Goal: Subscribe to service/newsletter

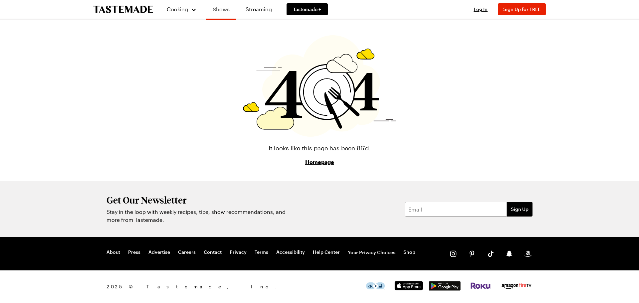
click at [220, 9] on link "Shows" at bounding box center [221, 10] width 30 height 19
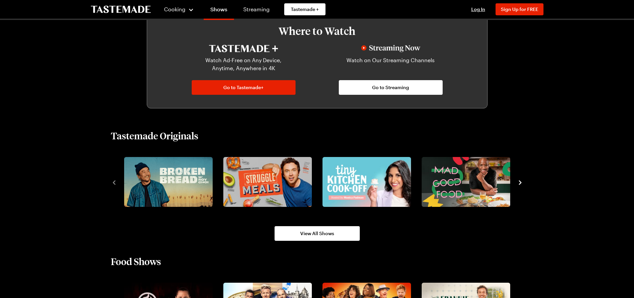
scroll to position [366, 0]
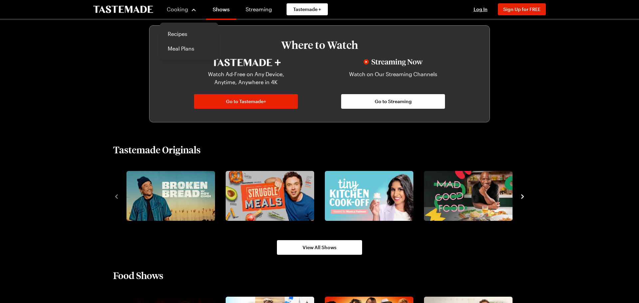
click at [176, 11] on span "Cooking" at bounding box center [177, 9] width 21 height 6
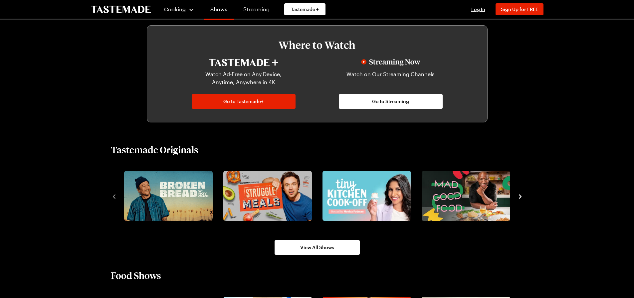
click at [177, 9] on span "Cooking" at bounding box center [175, 9] width 22 height 6
click at [170, 34] on link "Recipes" at bounding box center [186, 34] width 51 height 15
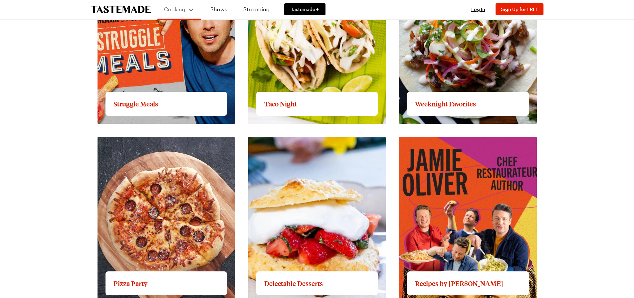
scroll to position [765, 0]
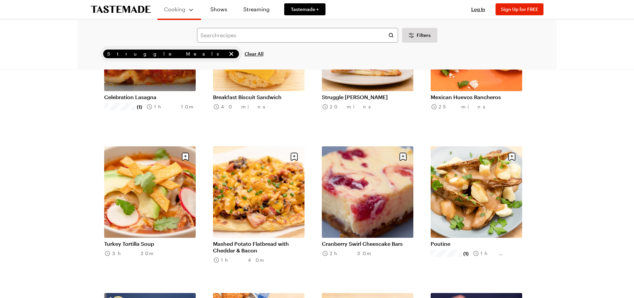
scroll to position [100, 0]
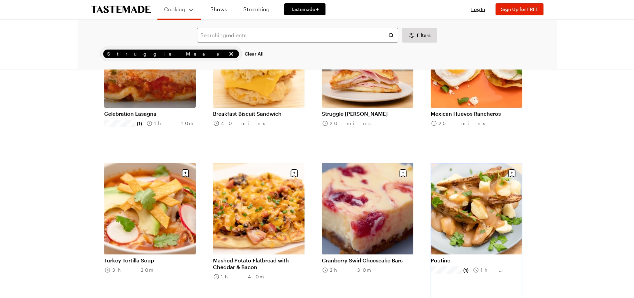
click at [499, 257] on link "Poutine" at bounding box center [475, 260] width 91 height 7
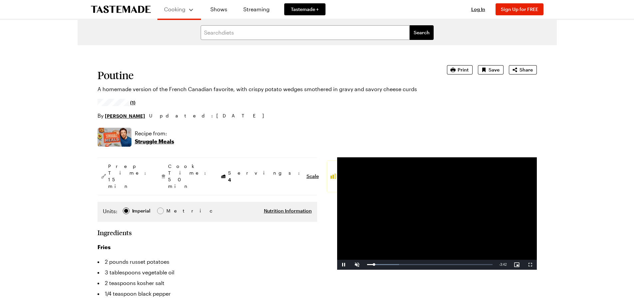
click at [310, 243] on h3 "Fries" at bounding box center [207, 247] width 220 height 8
click at [358, 265] on span "Video Player" at bounding box center [356, 265] width 13 height 0
click at [389, 264] on div "Loaded : 34.29% 0:41 0:41" at bounding box center [429, 265] width 125 height 2
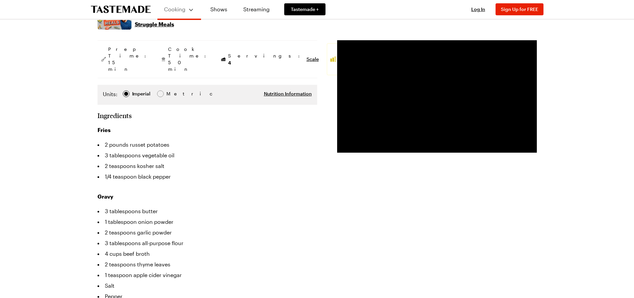
scroll to position [133, 0]
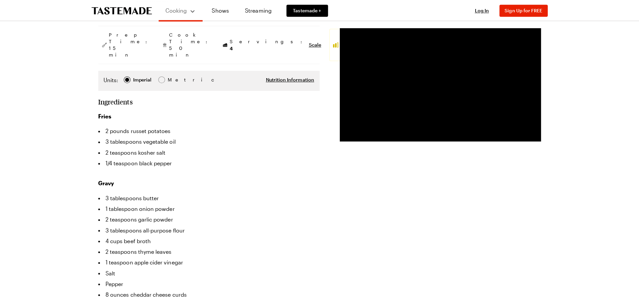
scroll to position [100, 0]
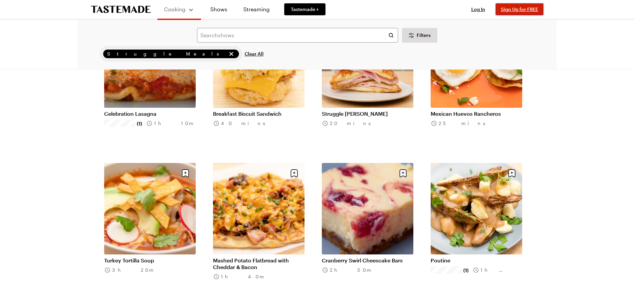
click at [515, 8] on span "Sign Up for FREE" at bounding box center [519, 9] width 37 height 6
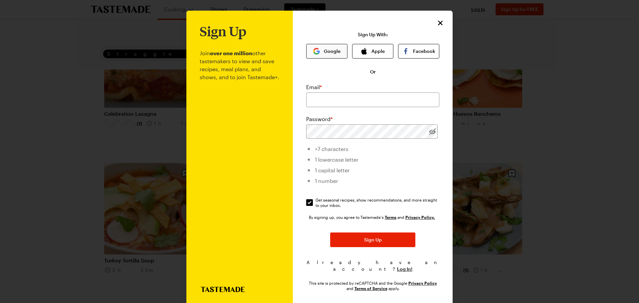
click at [326, 52] on button "Google" at bounding box center [326, 51] width 41 height 15
click at [599, 99] on div at bounding box center [319, 151] width 639 height 303
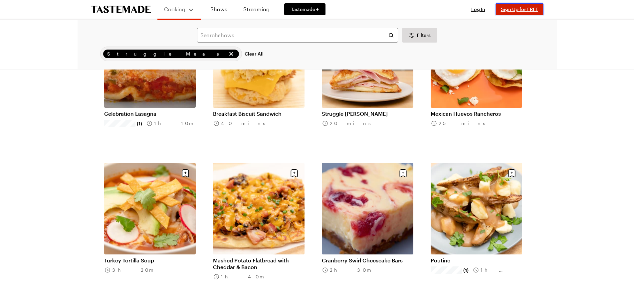
click at [522, 11] on span "Sign Up for FREE" at bounding box center [519, 9] width 37 height 6
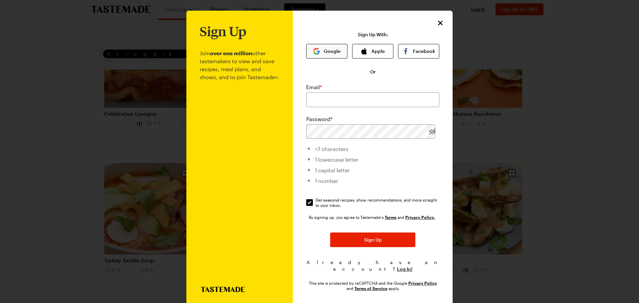
click at [319, 51] on button "Google" at bounding box center [326, 51] width 41 height 15
click at [322, 49] on button "Google" at bounding box center [326, 51] width 41 height 15
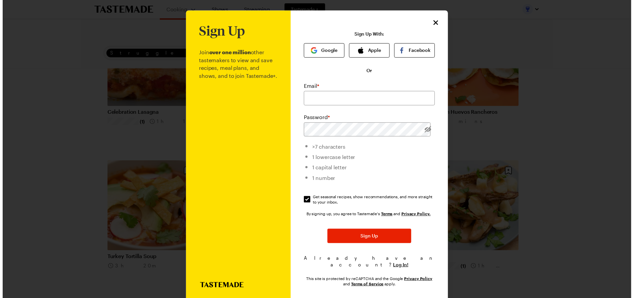
scroll to position [0, 0]
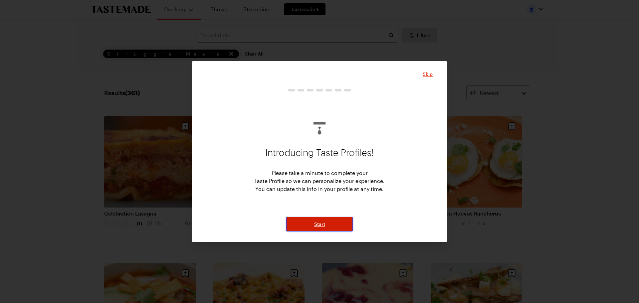
click at [312, 221] on button "Start" at bounding box center [319, 224] width 67 height 15
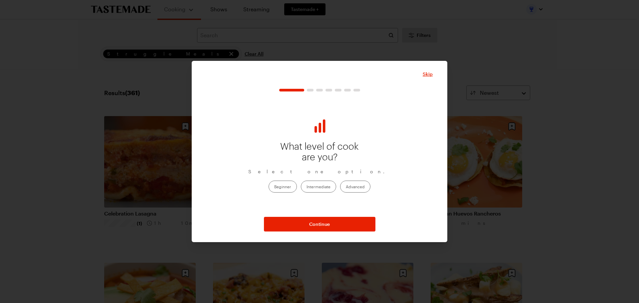
click at [355, 187] on label "Advanced" at bounding box center [355, 187] width 30 height 12
click at [346, 187] on input "Advanced" at bounding box center [346, 187] width 0 height 0
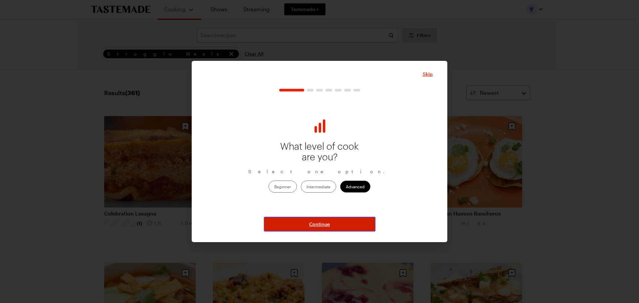
click at [322, 226] on span "Continue" at bounding box center [319, 224] width 21 height 7
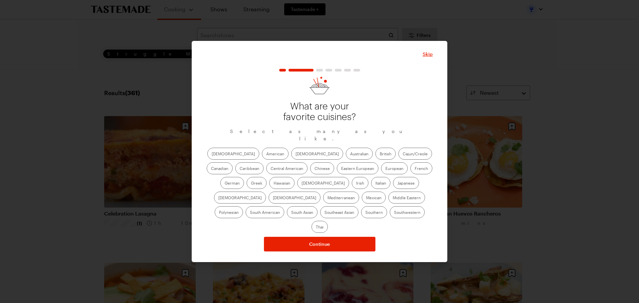
click at [262, 158] on label "American" at bounding box center [275, 154] width 27 height 12
click at [266, 154] on input "American" at bounding box center [266, 154] width 0 height 0
click at [310, 173] on label "Chinese" at bounding box center [322, 168] width 24 height 12
click at [314, 169] on input "Chinese" at bounding box center [314, 169] width 0 height 0
click at [398, 158] on label "Cajun/Creole" at bounding box center [415, 154] width 34 height 12
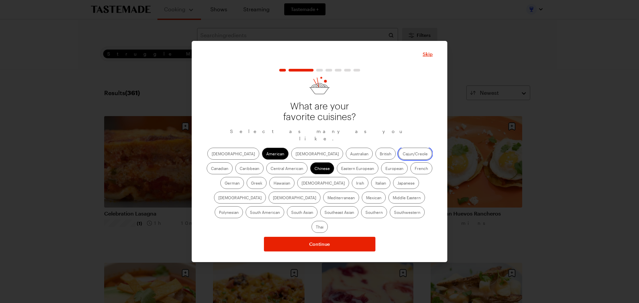
click at [402, 154] on input "Cajun/Creole" at bounding box center [402, 154] width 0 height 0
click at [362, 201] on label "Mexican" at bounding box center [374, 198] width 24 height 12
click at [366, 198] on input "Mexican" at bounding box center [366, 198] width 0 height 0
drag, startPoint x: 331, startPoint y: 216, endPoint x: 327, endPoint y: 218, distance: 4.1
click at [389, 217] on label "Southwestern" at bounding box center [406, 212] width 35 height 12
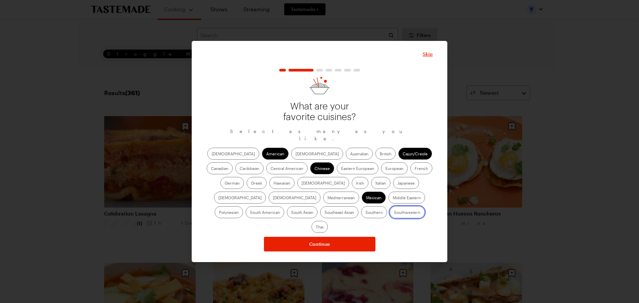
click at [394, 213] on input "Southwestern" at bounding box center [394, 213] width 0 height 0
click at [361, 213] on label "Southern" at bounding box center [374, 212] width 26 height 12
click at [365, 213] on input "Southern" at bounding box center [365, 213] width 0 height 0
click at [291, 159] on label "[DEMOGRAPHIC_DATA]" at bounding box center [317, 154] width 52 height 12
click at [295, 154] on input "[DEMOGRAPHIC_DATA]" at bounding box center [295, 154] width 0 height 0
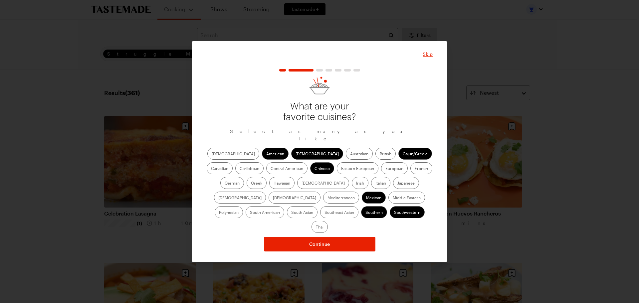
click at [266, 173] on label "Central American" at bounding box center [286, 168] width 41 height 12
click at [410, 173] on label "French" at bounding box center [421, 168] width 22 height 12
click at [414, 169] on input "French" at bounding box center [414, 169] width 0 height 0
drag, startPoint x: 390, startPoint y: 173, endPoint x: 385, endPoint y: 174, distance: 5.7
click at [244, 177] on label "German" at bounding box center [232, 183] width 24 height 12
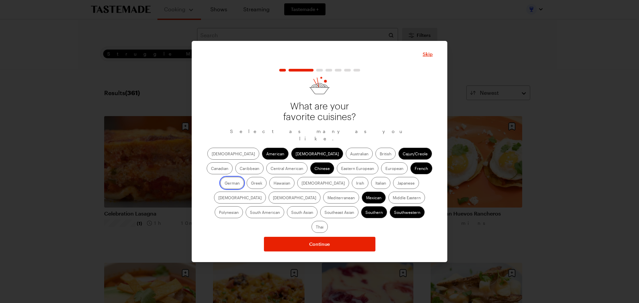
click at [225, 184] on input "German" at bounding box center [225, 184] width 0 height 0
click at [371, 187] on label "Italian" at bounding box center [380, 183] width 19 height 12
click at [375, 184] on input "Italian" at bounding box center [375, 184] width 0 height 0
click at [358, 206] on label "Southeast Asian" at bounding box center [339, 212] width 38 height 12
click at [324, 213] on Asian "Southeast Asian" at bounding box center [324, 213] width 0 height 0
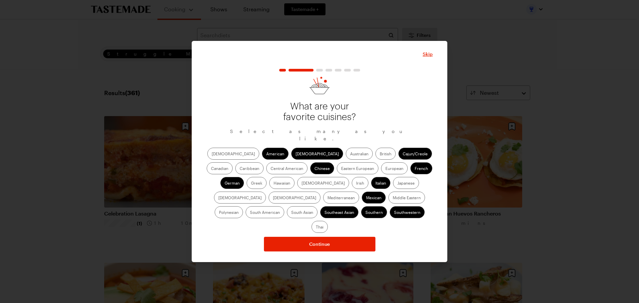
click at [317, 206] on label "South Asian" at bounding box center [302, 212] width 31 height 12
click at [291, 213] on Asian "South Asian" at bounding box center [291, 213] width 0 height 0
click at [328, 221] on label "Thai" at bounding box center [319, 227] width 16 height 12
click at [316, 228] on input "Thai" at bounding box center [316, 228] width 0 height 0
click at [266, 174] on label "Central American" at bounding box center [286, 168] width 41 height 12
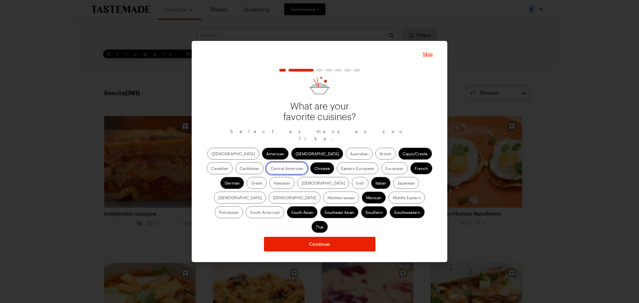
click at [270, 169] on American "Central American" at bounding box center [270, 169] width 0 height 0
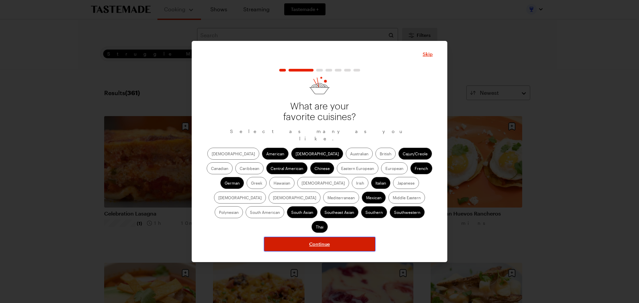
click at [316, 241] on span "Continue" at bounding box center [319, 244] width 21 height 7
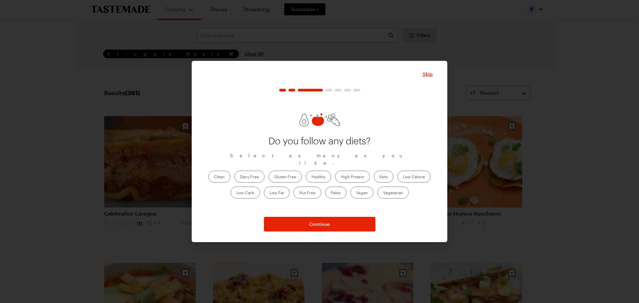
click at [218, 172] on label "Clean" at bounding box center [219, 177] width 22 height 12
click at [214, 177] on input "Clean" at bounding box center [214, 177] width 0 height 0
drag, startPoint x: 315, startPoint y: 172, endPoint x: 277, endPoint y: 172, distance: 37.3
click at [315, 172] on label "Healthy" at bounding box center [318, 177] width 25 height 12
click at [311, 177] on input "Healthy" at bounding box center [311, 177] width 0 height 0
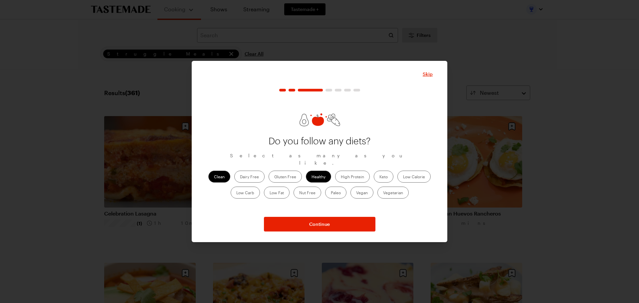
click at [243, 190] on label "Low Carb" at bounding box center [244, 193] width 29 height 12
click at [236, 193] on Carb "Low Carb" at bounding box center [236, 193] width 0 height 0
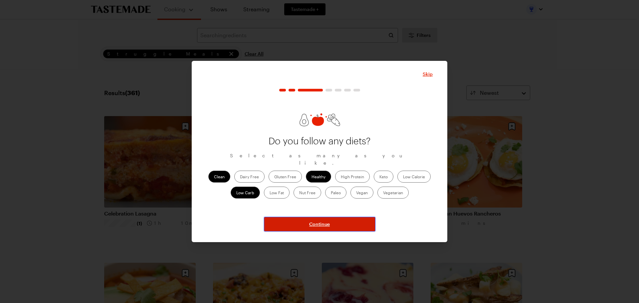
click at [323, 224] on span "Continue" at bounding box center [319, 224] width 21 height 7
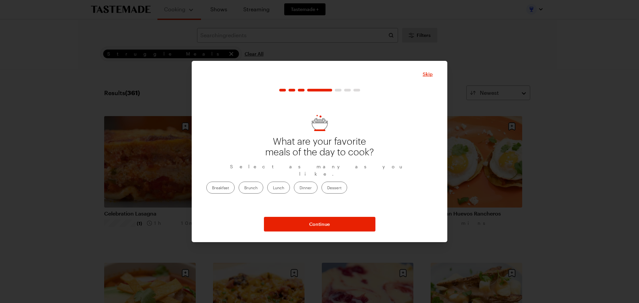
click at [234, 185] on label "Breakfast" at bounding box center [220, 188] width 28 height 12
click at [212, 188] on input "Breakfast" at bounding box center [212, 188] width 0 height 0
drag, startPoint x: 354, startPoint y: 182, endPoint x: 342, endPoint y: 192, distance: 15.2
click at [317, 183] on label "Dinner" at bounding box center [306, 188] width 24 height 12
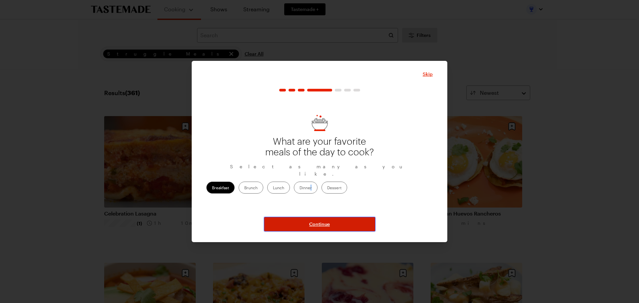
click at [316, 226] on span "Continue" at bounding box center [319, 224] width 21 height 7
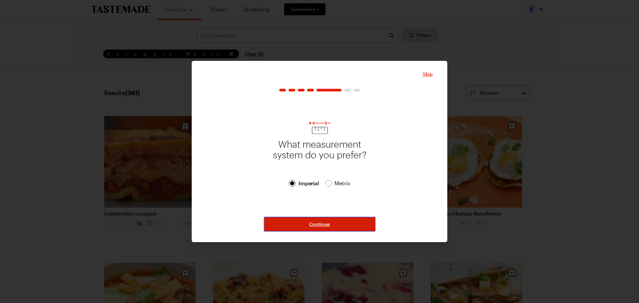
click at [318, 221] on span "Continue" at bounding box center [319, 224] width 21 height 7
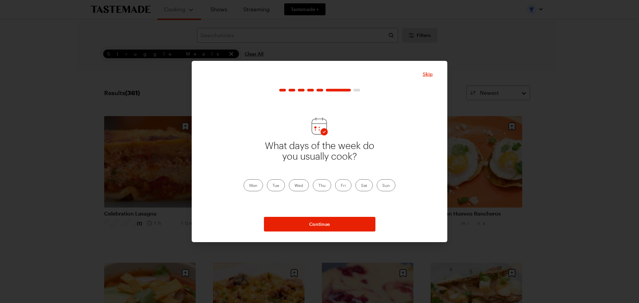
click at [258, 187] on label "Mon" at bounding box center [252, 185] width 19 height 12
click at [249, 186] on input "Mon" at bounding box center [249, 186] width 0 height 0
click at [275, 187] on label "Tue" at bounding box center [276, 185] width 18 height 12
click at [272, 186] on input "Tue" at bounding box center [272, 186] width 0 height 0
drag, startPoint x: 295, startPoint y: 189, endPoint x: 300, endPoint y: 189, distance: 5.7
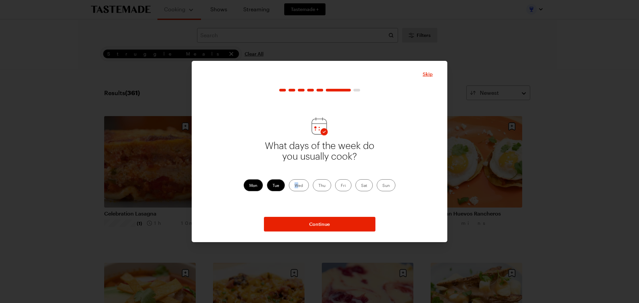
click at [298, 189] on label "Wed" at bounding box center [299, 185] width 20 height 12
click at [301, 185] on label "Wed" at bounding box center [299, 185] width 20 height 12
click at [294, 186] on input "Wed" at bounding box center [294, 186] width 0 height 0
click at [326, 187] on label "Thu" at bounding box center [322, 185] width 18 height 12
click at [318, 186] on input "Thu" at bounding box center [318, 186] width 0 height 0
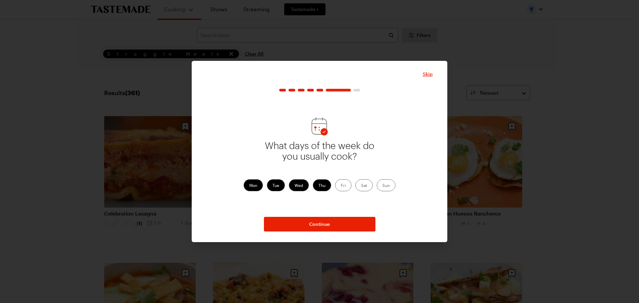
click at [346, 185] on label "Fri" at bounding box center [343, 185] width 16 height 12
click at [341, 186] on input "Fri" at bounding box center [341, 186] width 0 height 0
click at [361, 185] on label "Sat" at bounding box center [363, 185] width 17 height 12
click at [366, 185] on label "Sat" at bounding box center [363, 185] width 17 height 12
click at [370, 184] on label "Sat" at bounding box center [363, 185] width 17 height 12
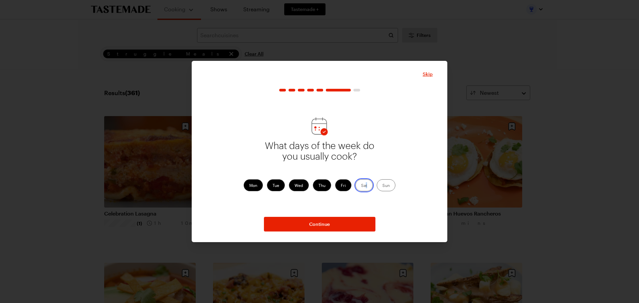
click at [361, 186] on input "Sat" at bounding box center [361, 186] width 0 height 0
click at [380, 183] on label "Sun" at bounding box center [386, 185] width 19 height 12
click at [382, 186] on input "Sun" at bounding box center [382, 186] width 0 height 0
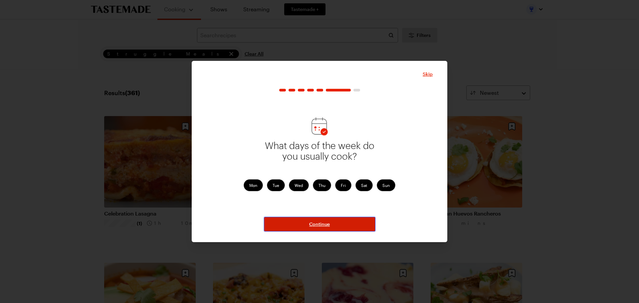
click at [324, 223] on span "Continue" at bounding box center [319, 224] width 21 height 7
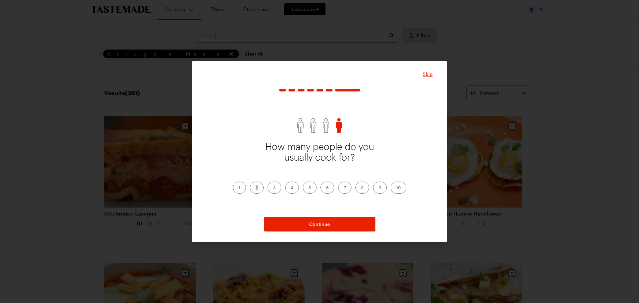
click at [257, 187] on label "2" at bounding box center [257, 188] width 14 height 12
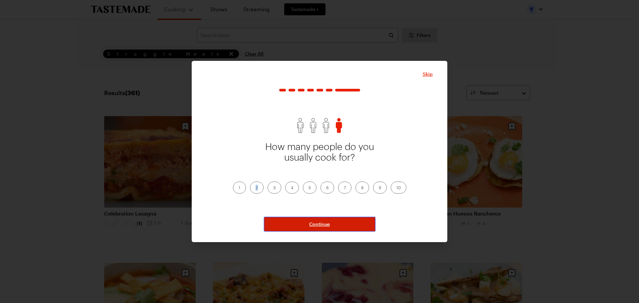
click at [292, 220] on button "Continue" at bounding box center [319, 224] width 111 height 15
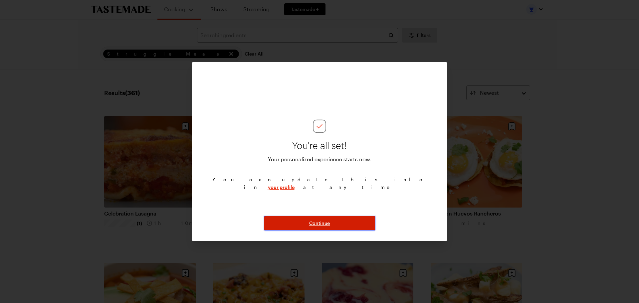
click at [328, 222] on span "Continue" at bounding box center [319, 223] width 21 height 7
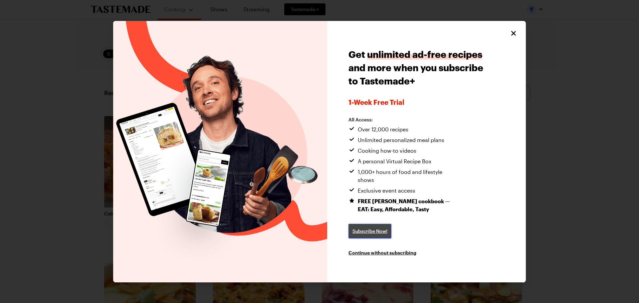
click at [363, 224] on link "Subscribe Now!" at bounding box center [369, 231] width 43 height 15
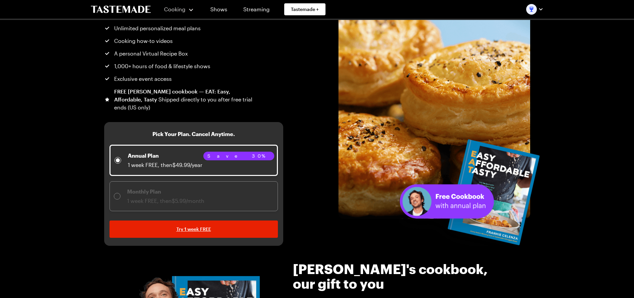
scroll to position [67, 0]
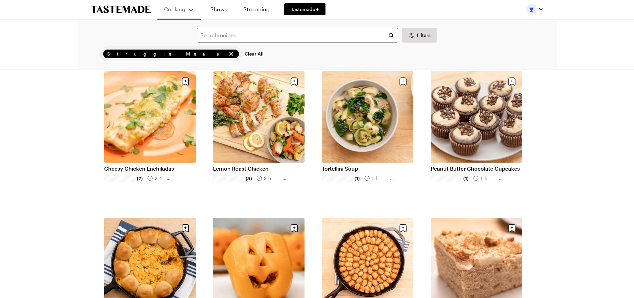
scroll to position [632, 0]
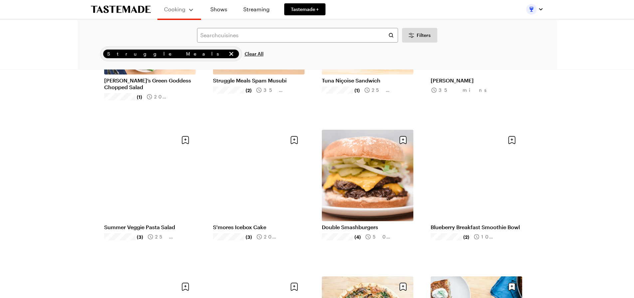
scroll to position [1463, 0]
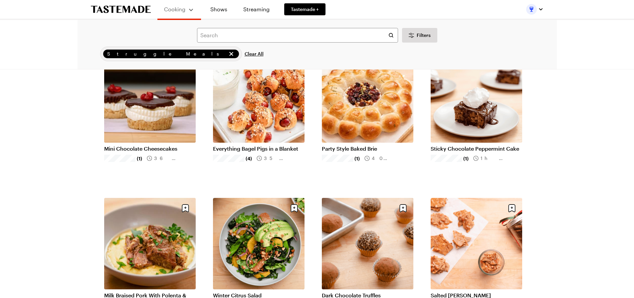
scroll to position [2428, 0]
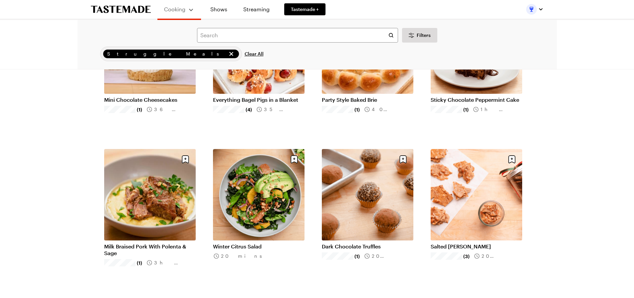
scroll to position [2594, 0]
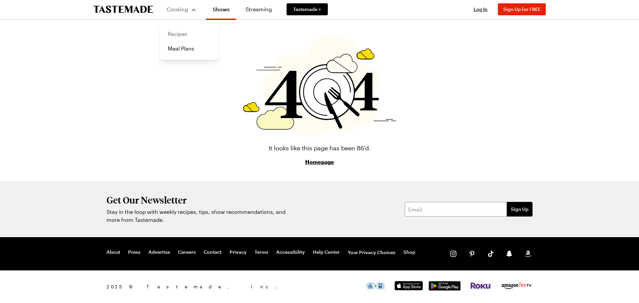
click at [181, 35] on link "Recipes" at bounding box center [189, 34] width 51 height 15
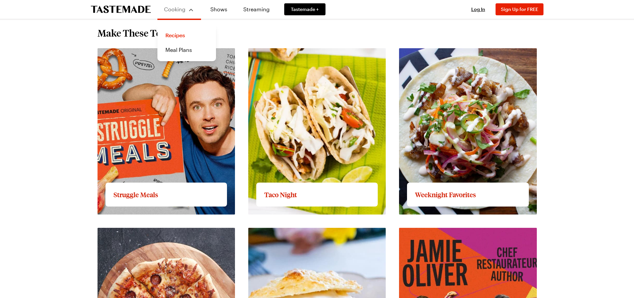
scroll to position [665, 0]
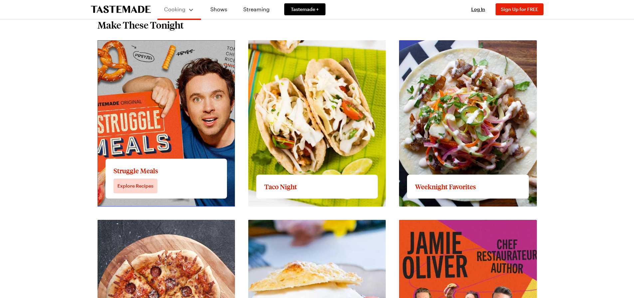
click at [143, 47] on link "View full content for Struggle Meals" at bounding box center [142, 44] width 90 height 6
